Goal: Task Accomplishment & Management: Complete application form

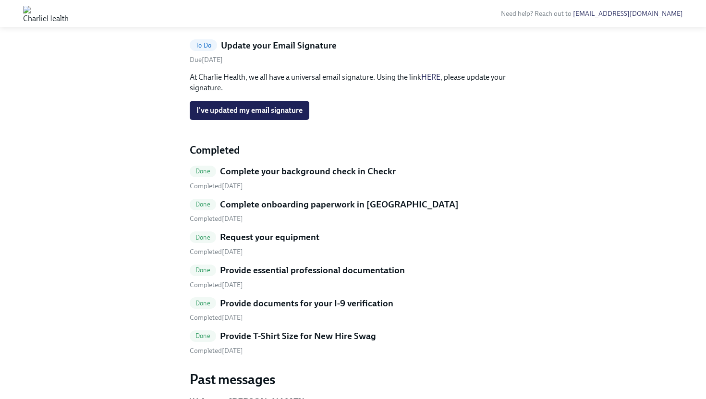
scroll to position [241, 0]
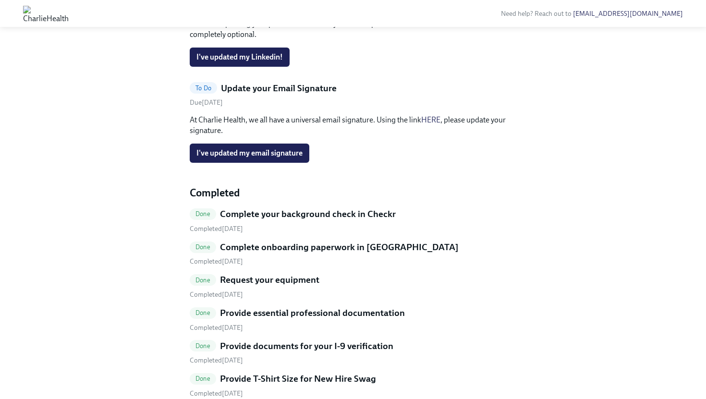
click at [211, 107] on div "Due August 9th" at bounding box center [206, 102] width 33 height 9
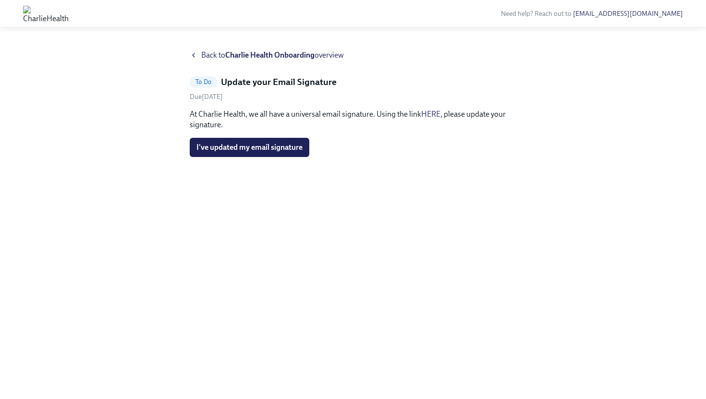
click at [192, 54] on icon at bounding box center [194, 55] width 8 height 8
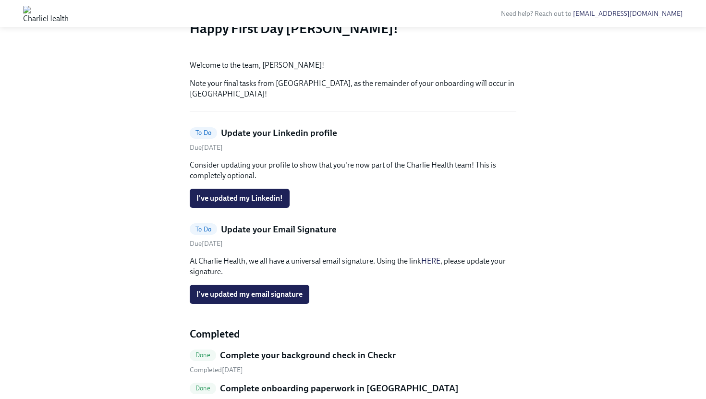
scroll to position [223, 0]
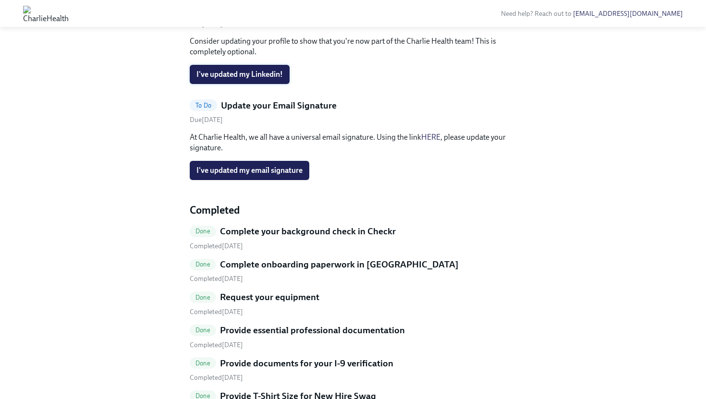
click at [256, 79] on span "I've updated my Linkedin!" at bounding box center [240, 75] width 86 height 10
click at [253, 180] on button "I've updated my email signature" at bounding box center [250, 170] width 120 height 19
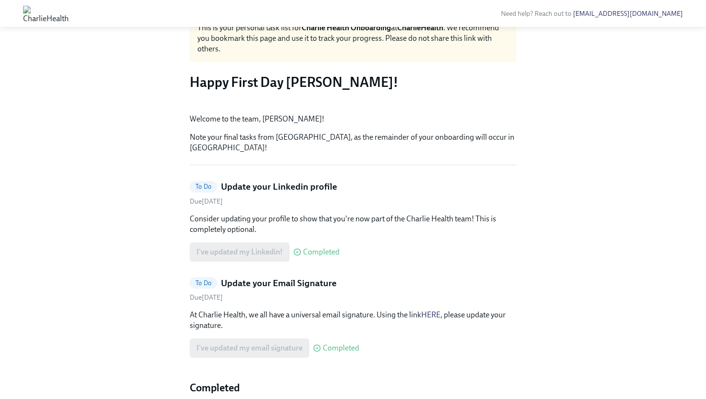
scroll to position [0, 0]
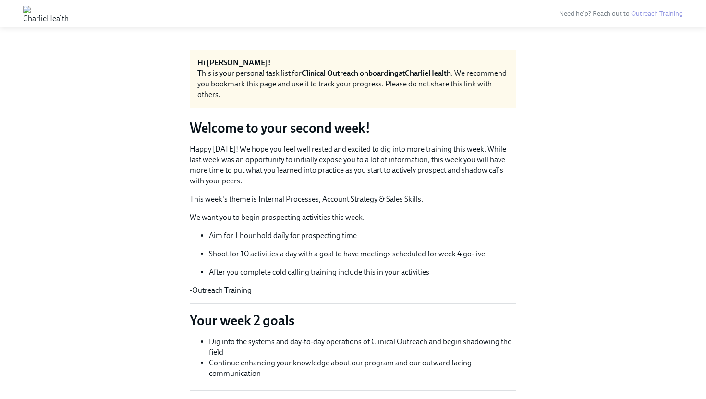
click at [371, 182] on p "Happy [DATE]! We hope you feel well rested and excited to dig into more trainin…" at bounding box center [353, 165] width 327 height 42
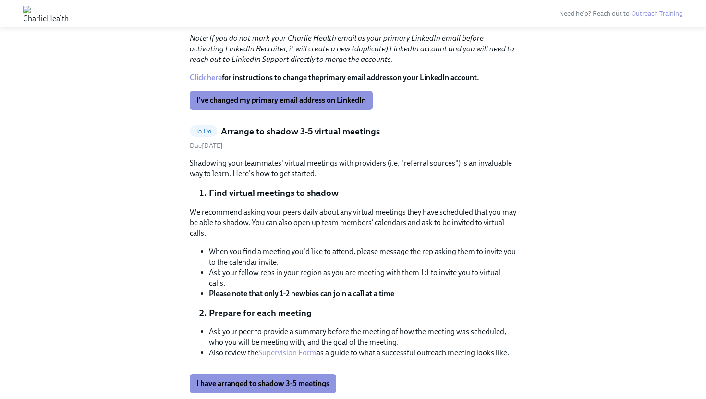
click at [317, 200] on div "Shadowing your teammates' virtual meetings with providers (i.e. "referral sourc…" at bounding box center [353, 275] width 327 height 235
